Goal: Task Accomplishment & Management: Manage account settings

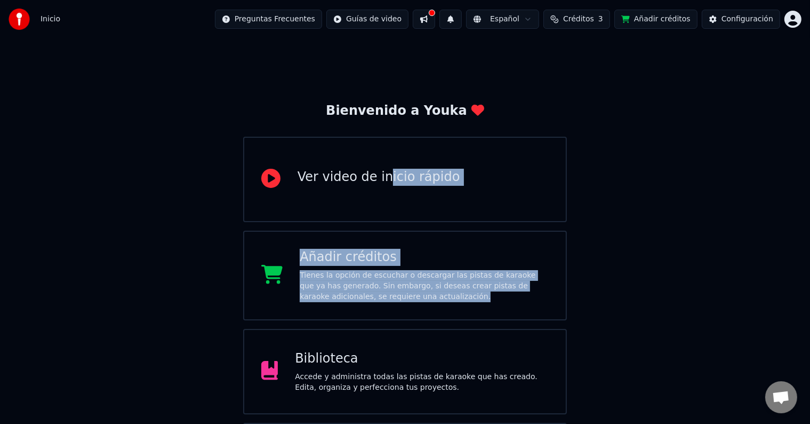
drag, startPoint x: 380, startPoint y: 200, endPoint x: 490, endPoint y: 300, distance: 149.1
click at [490, 300] on div "Bienvenido a Youka Ver video de inicio rápido Añadir créditos Tienes la opción …" at bounding box center [405, 307] width 324 height 410
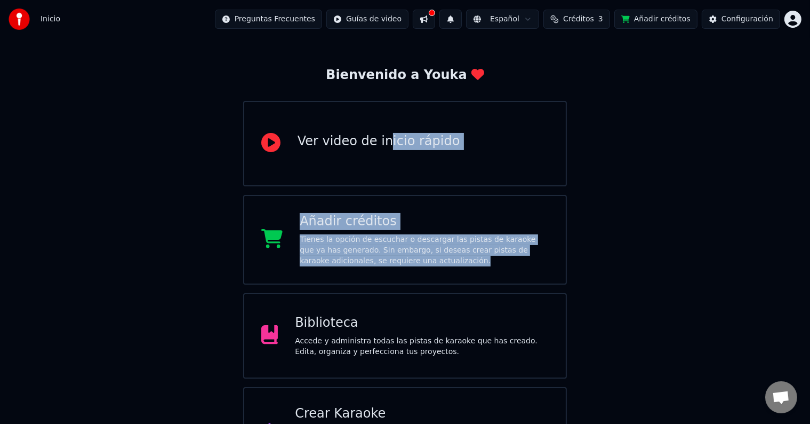
scroll to position [36, 0]
click at [636, 243] on div "Bienvenido a Youka Ver video de inicio rápido Añadir créditos Tienes la opción …" at bounding box center [405, 239] width 810 height 474
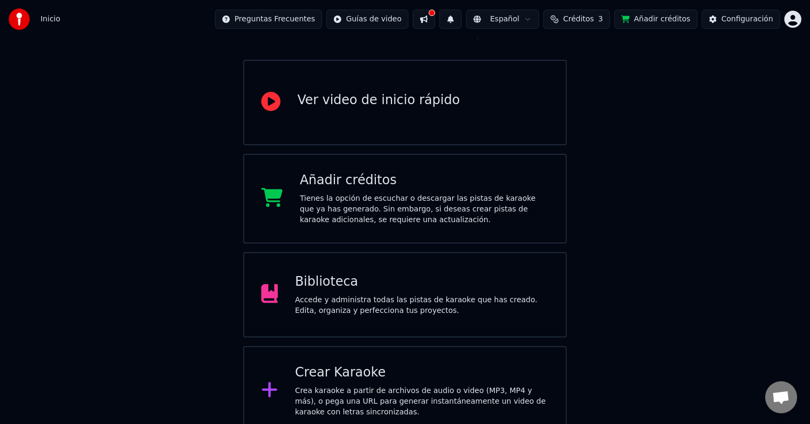
scroll to position [87, 0]
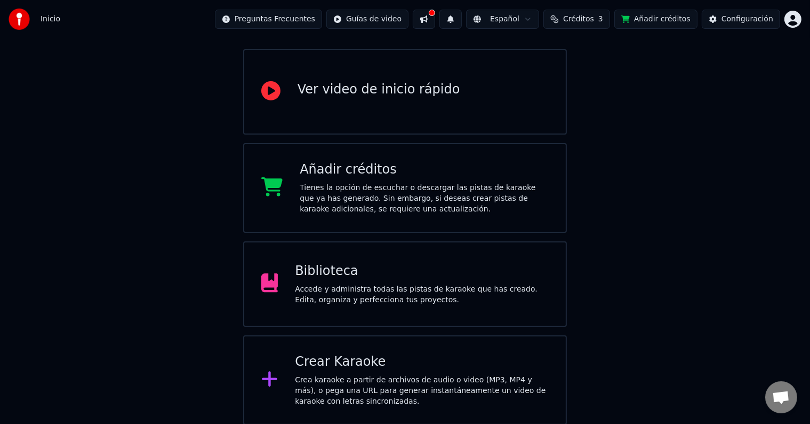
click at [436, 297] on div "Accede y administra todas las pistas de karaoke que has creado. Edita, organiza…" at bounding box center [422, 294] width 254 height 21
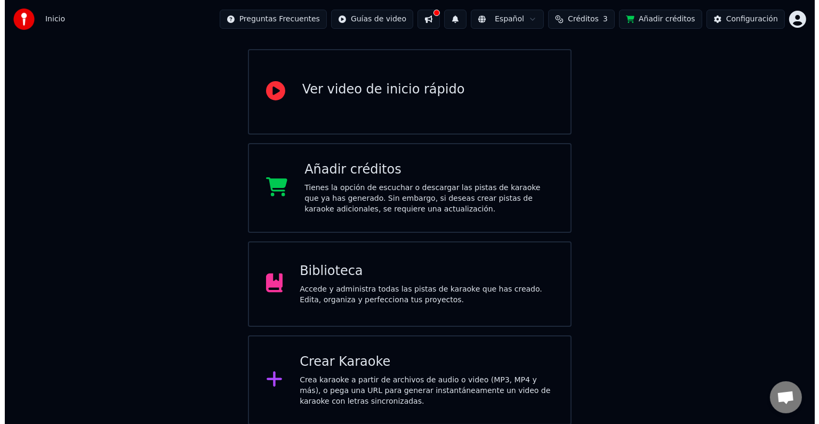
scroll to position [5, 0]
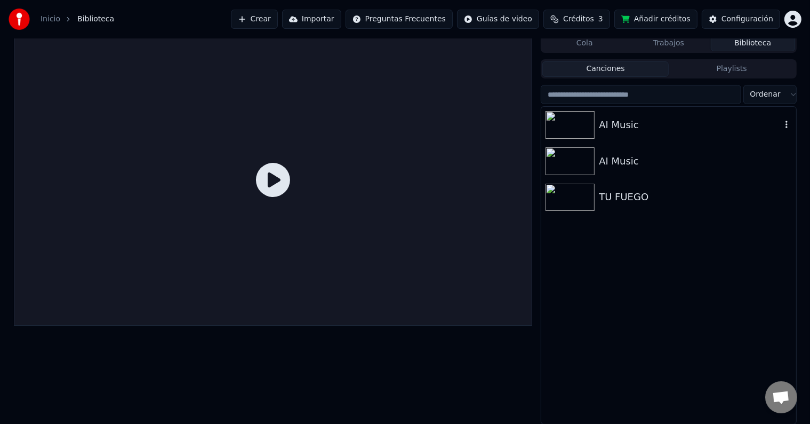
click at [569, 131] on img at bounding box center [570, 125] width 49 height 28
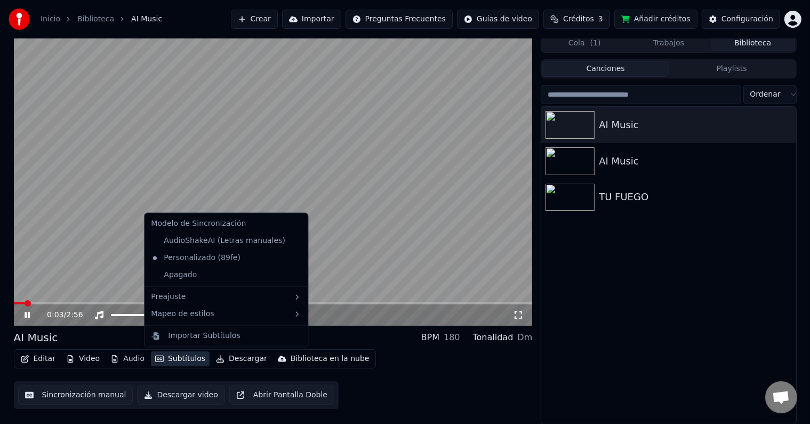
click at [169, 365] on button "Subtítulos" at bounding box center [180, 358] width 59 height 15
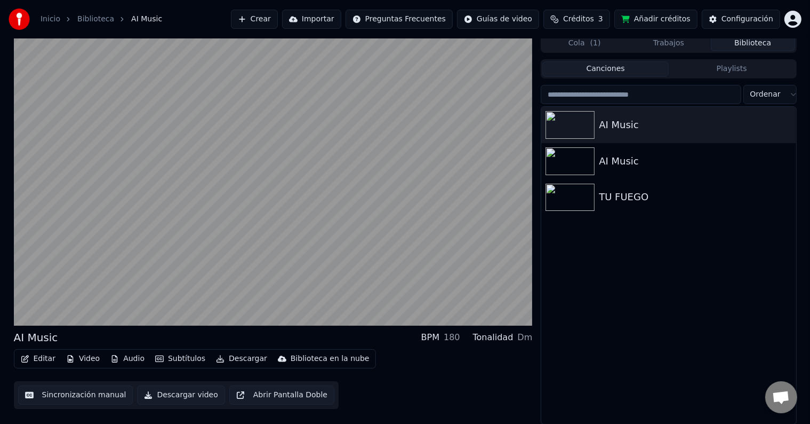
click at [128, 373] on div "Editar Video Audio Subtítulos Descargar Biblioteca en la nube Sincronización ma…" at bounding box center [273, 379] width 519 height 60
click at [128, 363] on button "Audio" at bounding box center [127, 358] width 43 height 15
click at [39, 358] on button "Editar" at bounding box center [38, 358] width 43 height 15
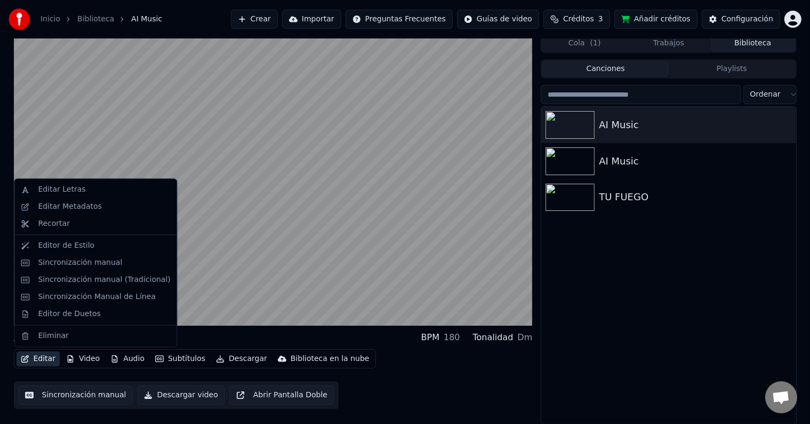
click at [39, 358] on button "Editar" at bounding box center [38, 358] width 43 height 15
click at [82, 194] on div "Editar Letras" at bounding box center [104, 189] width 132 height 11
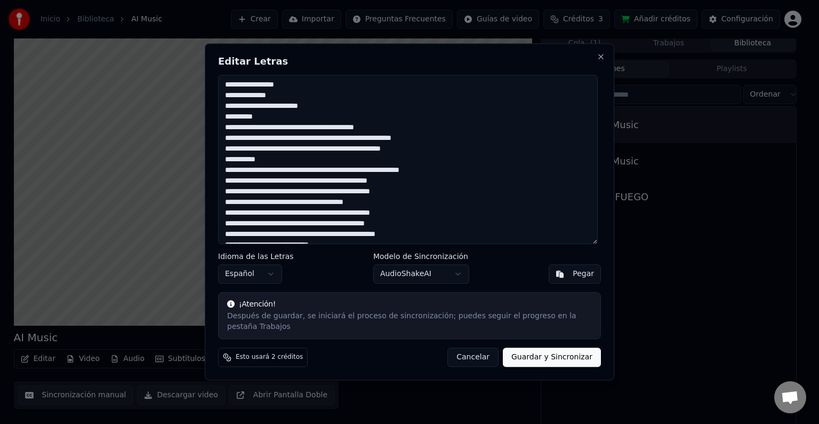
drag, startPoint x: 405, startPoint y: 239, endPoint x: 219, endPoint y: 56, distance: 261.1
click at [219, 56] on div "Editar Letras Idioma de las Letras Español Modelo de Sincronización AudioShakeA…" at bounding box center [410, 211] width 410 height 337
click at [484, 351] on button "Cancelar" at bounding box center [473, 357] width 51 height 19
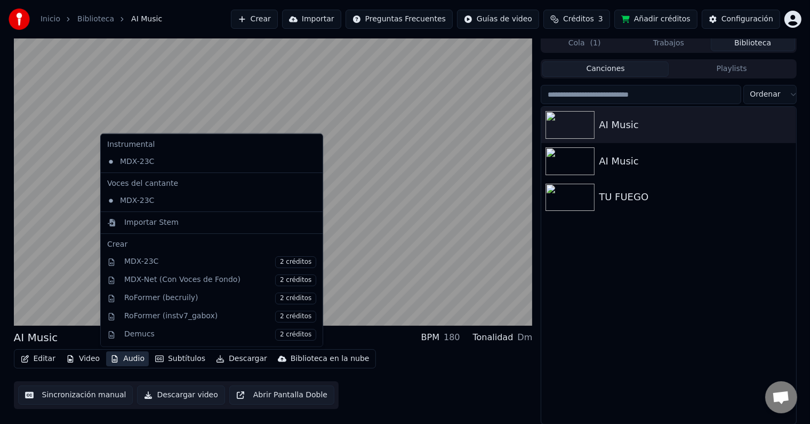
click at [126, 356] on button "Audio" at bounding box center [127, 358] width 43 height 15
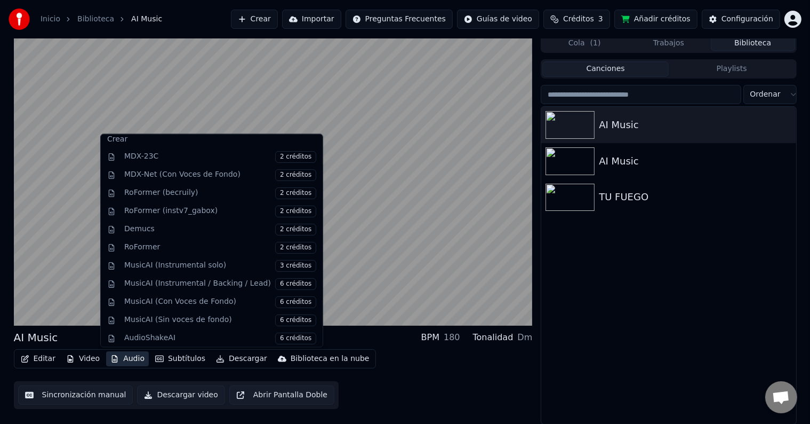
scroll to position [4, 0]
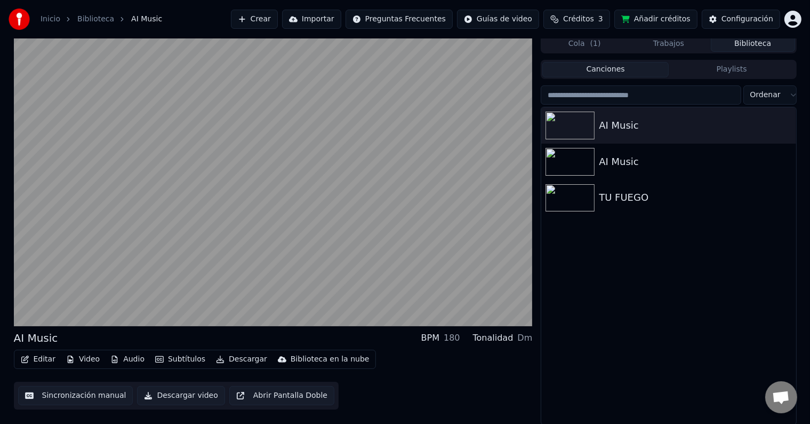
click at [377, 369] on div "Editar Video Audio Subtítulos Descargar Biblioteca en la nube Sincronización ma…" at bounding box center [273, 379] width 519 height 60
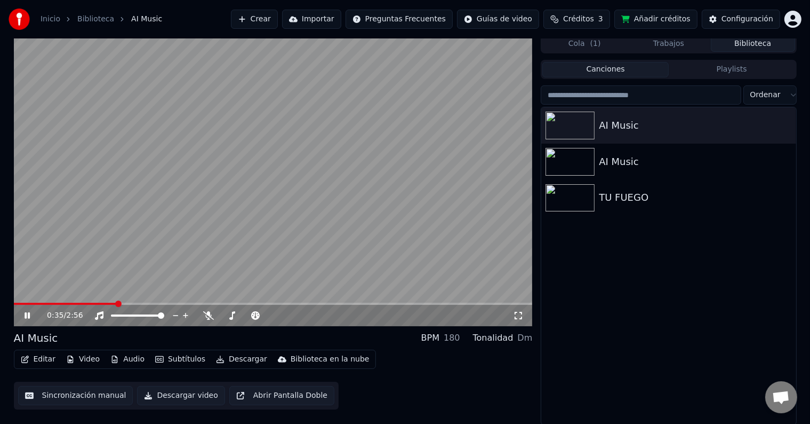
click at [272, 220] on video at bounding box center [273, 180] width 519 height 292
click at [802, 15] on div "Inicio Biblioteca AI Music Crear Importar Preguntas Frecuentes Guías de video C…" at bounding box center [405, 19] width 810 height 38
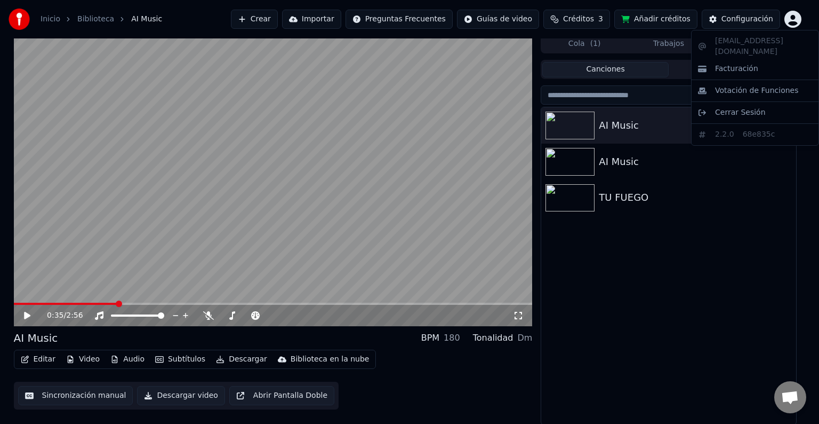
click at [792, 21] on html "Inicio Biblioteca AI Music Crear Importar Preguntas Frecuentes Guías de video C…" at bounding box center [409, 208] width 819 height 424
click at [751, 107] on span "Cerrar Sesión" at bounding box center [740, 112] width 51 height 11
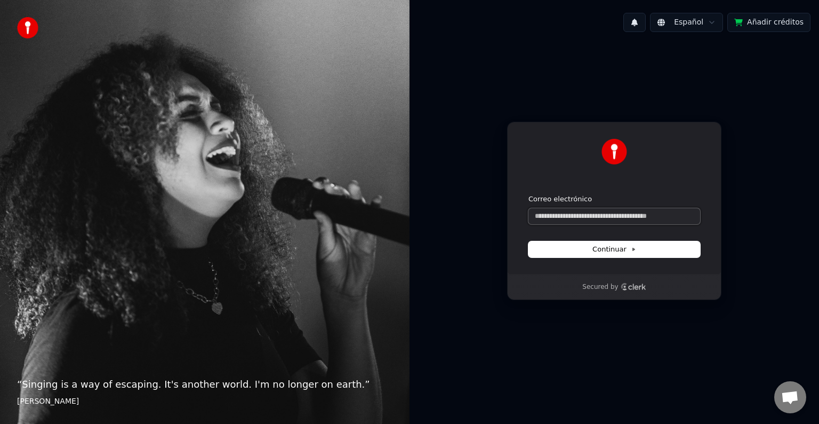
click at [606, 216] on input "Correo electrónico" at bounding box center [615, 216] width 172 height 16
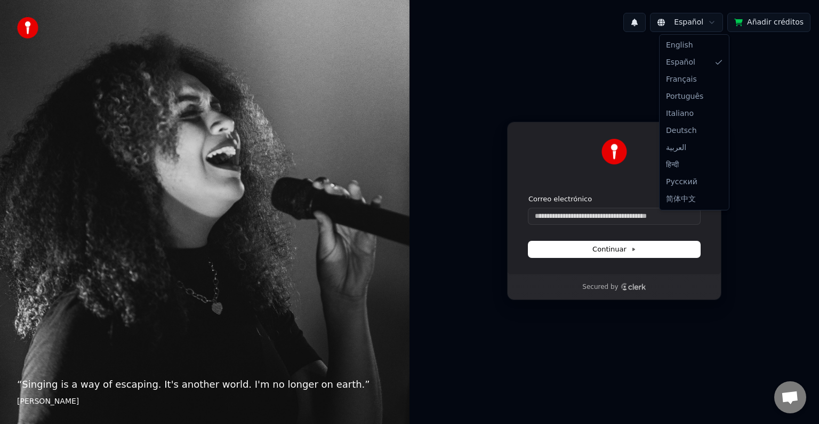
click at [714, 21] on html "“ Singing is a way of escaping. It's another world. I'm no longer on earth. ” […" at bounding box center [409, 212] width 819 height 424
